Goal: Task Accomplishment & Management: Complete application form

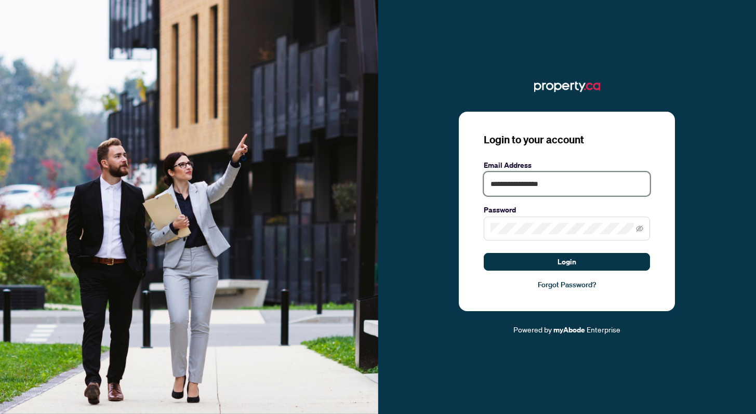
type input "**********"
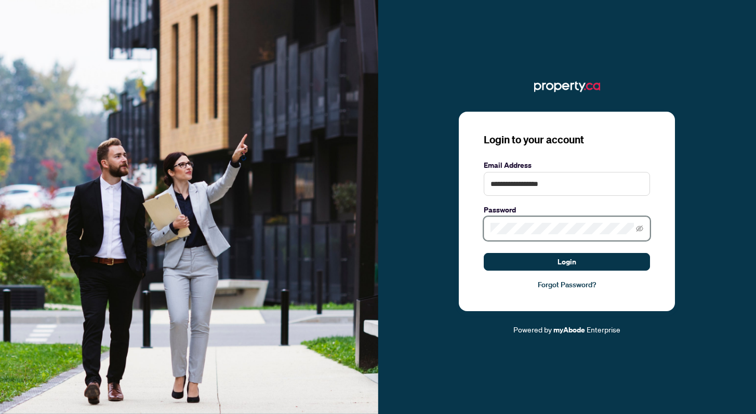
click at [567, 261] on button "Login" at bounding box center [567, 262] width 166 height 18
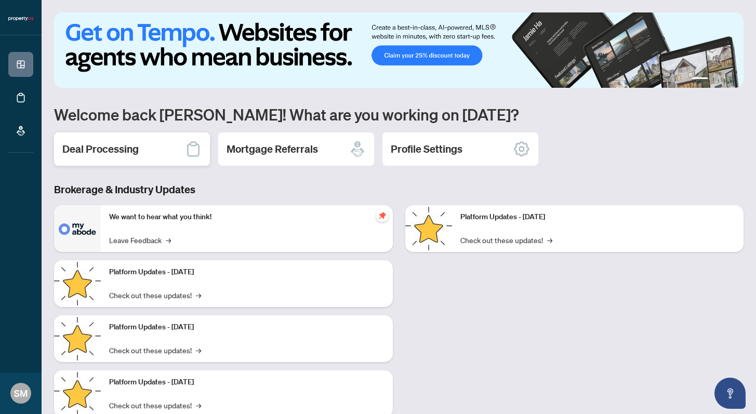
click at [133, 149] on h2 "Deal Processing" at bounding box center [100, 149] width 76 height 15
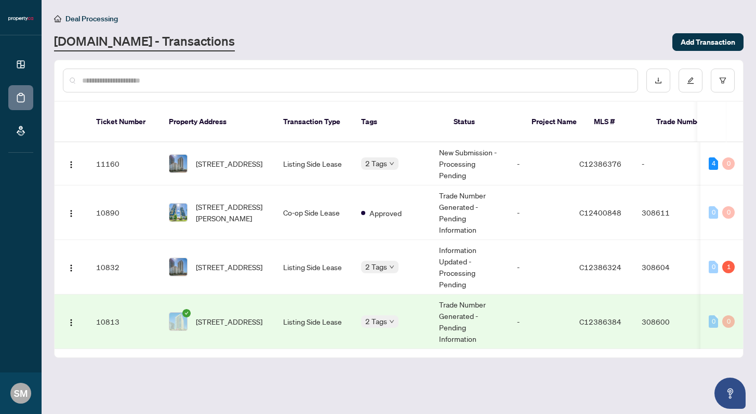
click at [656, 305] on td "308600" at bounding box center [669, 322] width 73 height 55
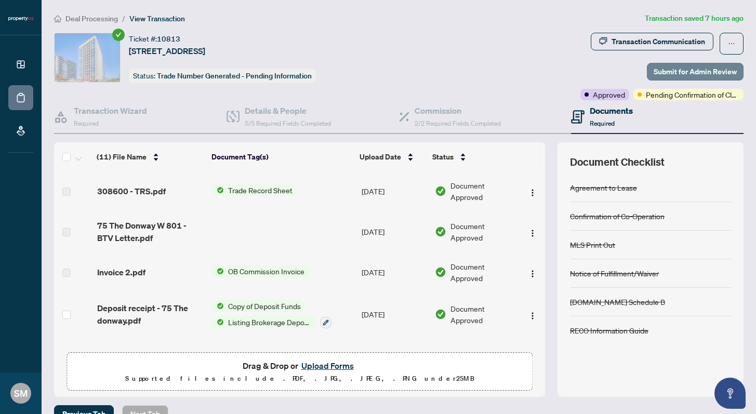
click at [680, 69] on span "Submit for Admin Review" at bounding box center [695, 71] width 83 height 17
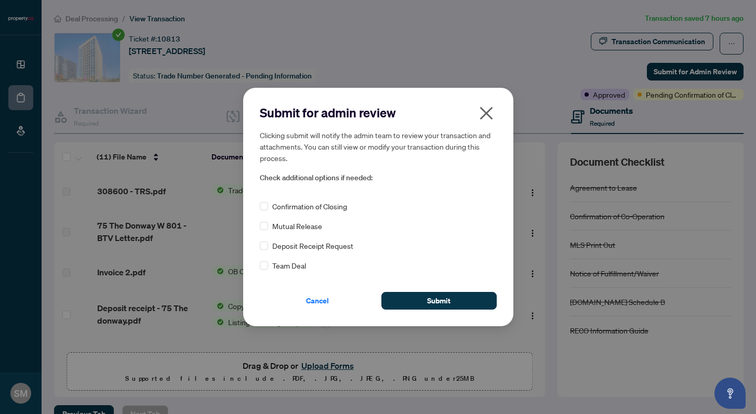
click at [320, 204] on span "Confirmation of Closing" at bounding box center [309, 206] width 75 height 11
click at [280, 210] on span "Confirmation of Closing" at bounding box center [309, 206] width 75 height 11
drag, startPoint x: 280, startPoint y: 210, endPoint x: 291, endPoint y: 210, distance: 10.9
click at [282, 210] on span "Confirmation of Closing" at bounding box center [309, 206] width 75 height 11
click at [436, 298] on span "Submit" at bounding box center [438, 301] width 23 height 17
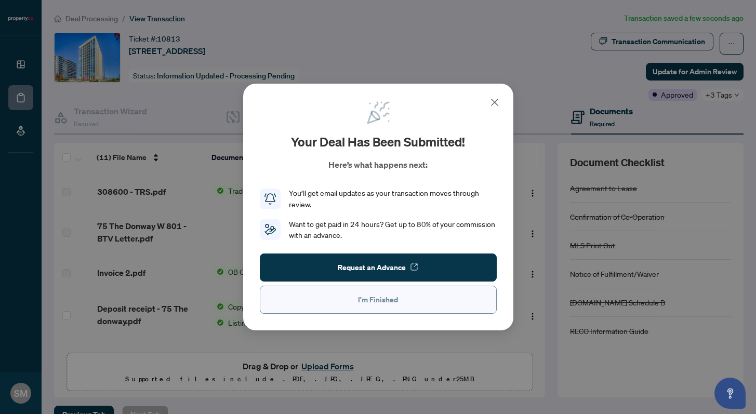
click at [392, 303] on span "I'm Finished" at bounding box center [378, 300] width 40 height 17
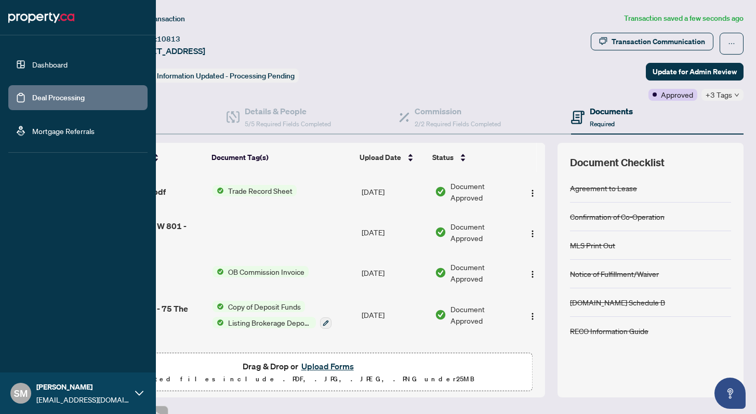
click at [46, 99] on link "Deal Processing" at bounding box center [58, 97] width 52 height 9
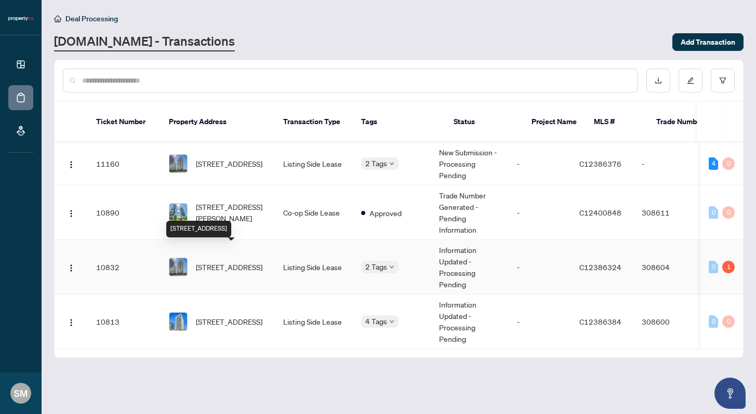
click at [241, 261] on span "[STREET_ADDRESS]" at bounding box center [229, 266] width 67 height 11
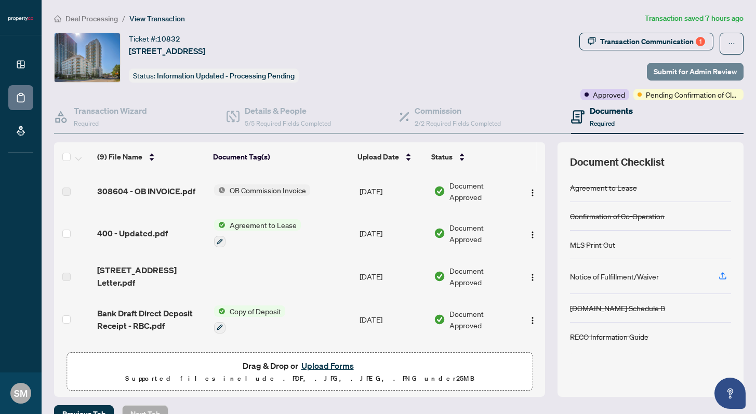
click at [698, 76] on span "Submit for Admin Review" at bounding box center [695, 71] width 83 height 17
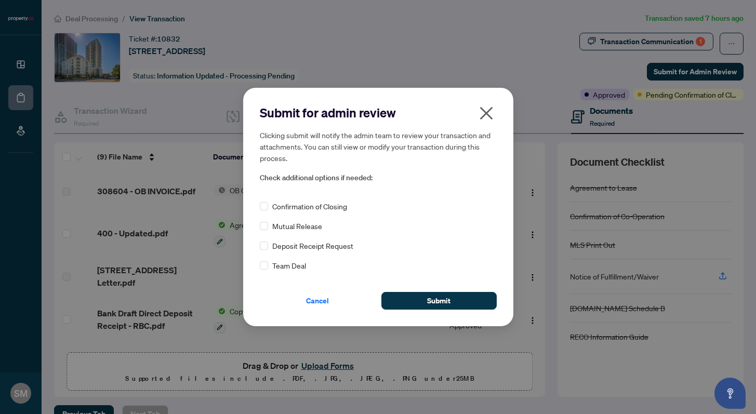
click at [485, 115] on icon "close" at bounding box center [486, 113] width 13 height 13
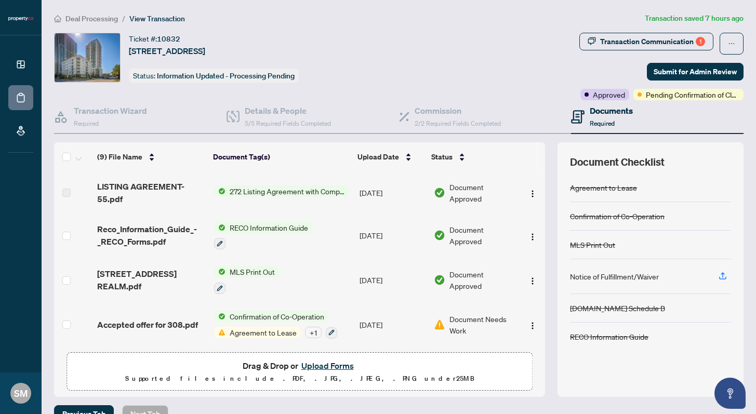
scroll to position [214, 0]
click at [305, 332] on div "+ 1" at bounding box center [313, 332] width 17 height 11
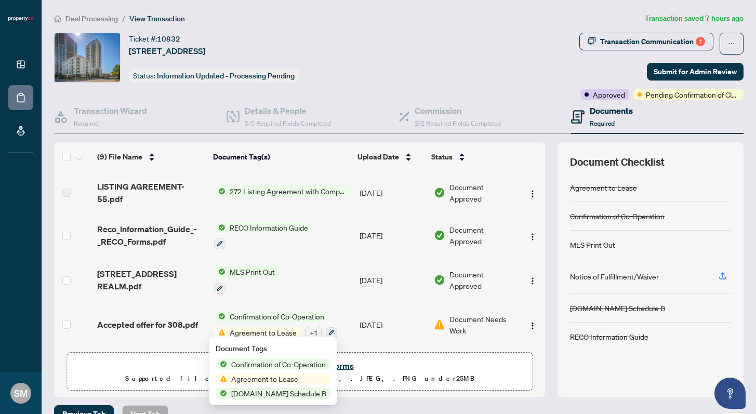
click at [276, 382] on span "Agreement to Lease" at bounding box center [264, 378] width 75 height 11
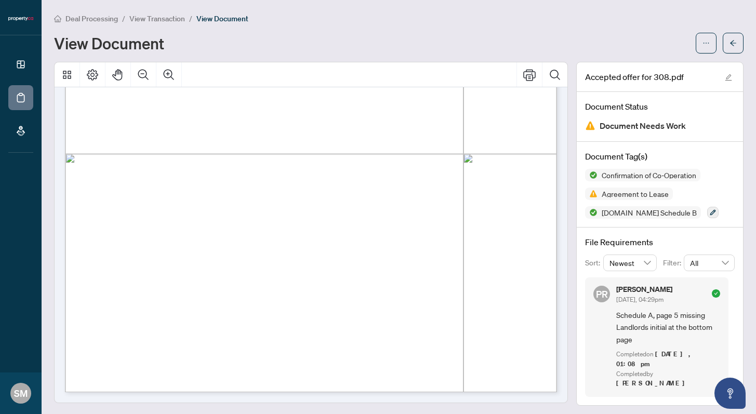
scroll to position [5565, 0]
click at [741, 39] on button "button" at bounding box center [733, 43] width 21 height 21
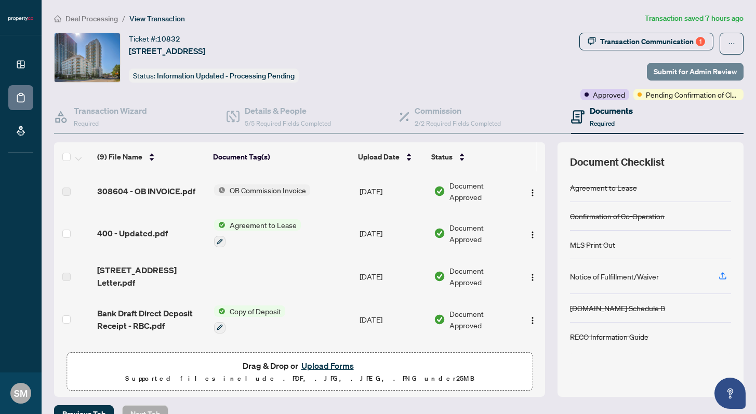
click at [686, 73] on span "Submit for Admin Review" at bounding box center [695, 71] width 83 height 17
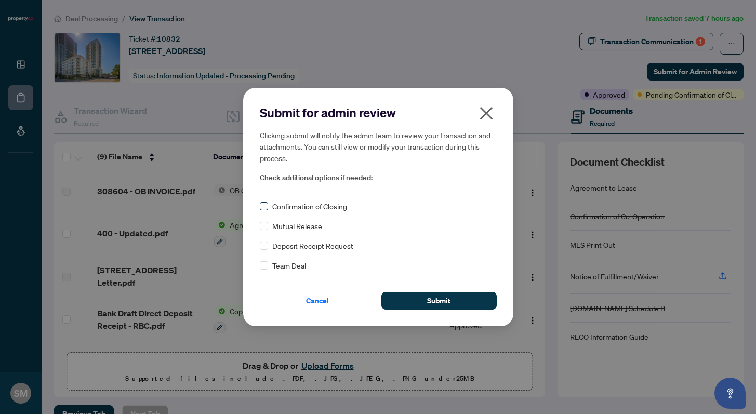
click at [263, 209] on span at bounding box center [264, 206] width 8 height 8
click at [422, 304] on button "Submit" at bounding box center [438, 301] width 115 height 18
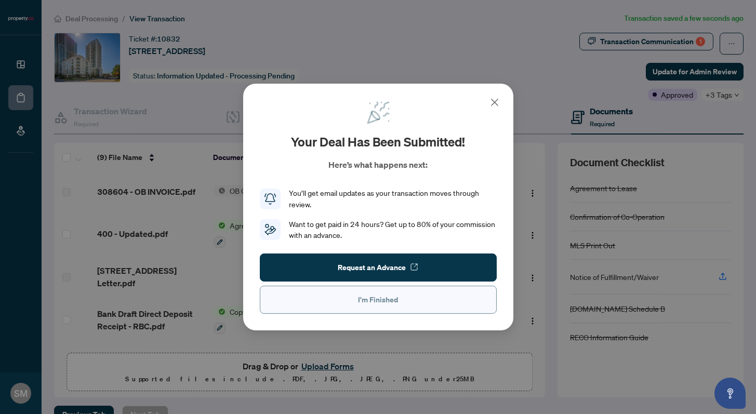
click at [373, 308] on button "I'm Finished" at bounding box center [378, 300] width 237 height 28
